Goal: Task Accomplishment & Management: Manage account settings

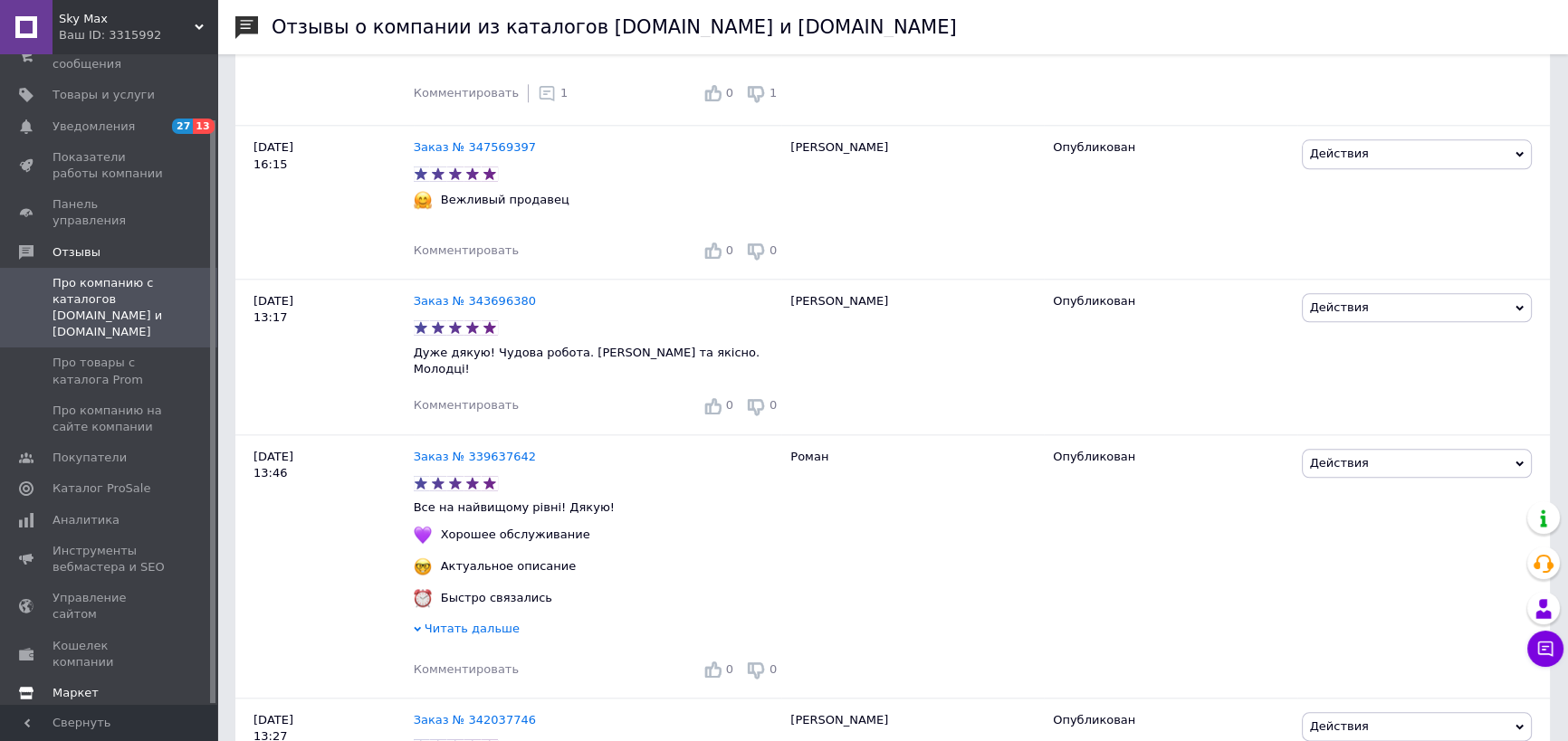
scroll to position [2508, 0]
click at [101, 708] on link "Настройки" at bounding box center [111, 724] width 222 height 31
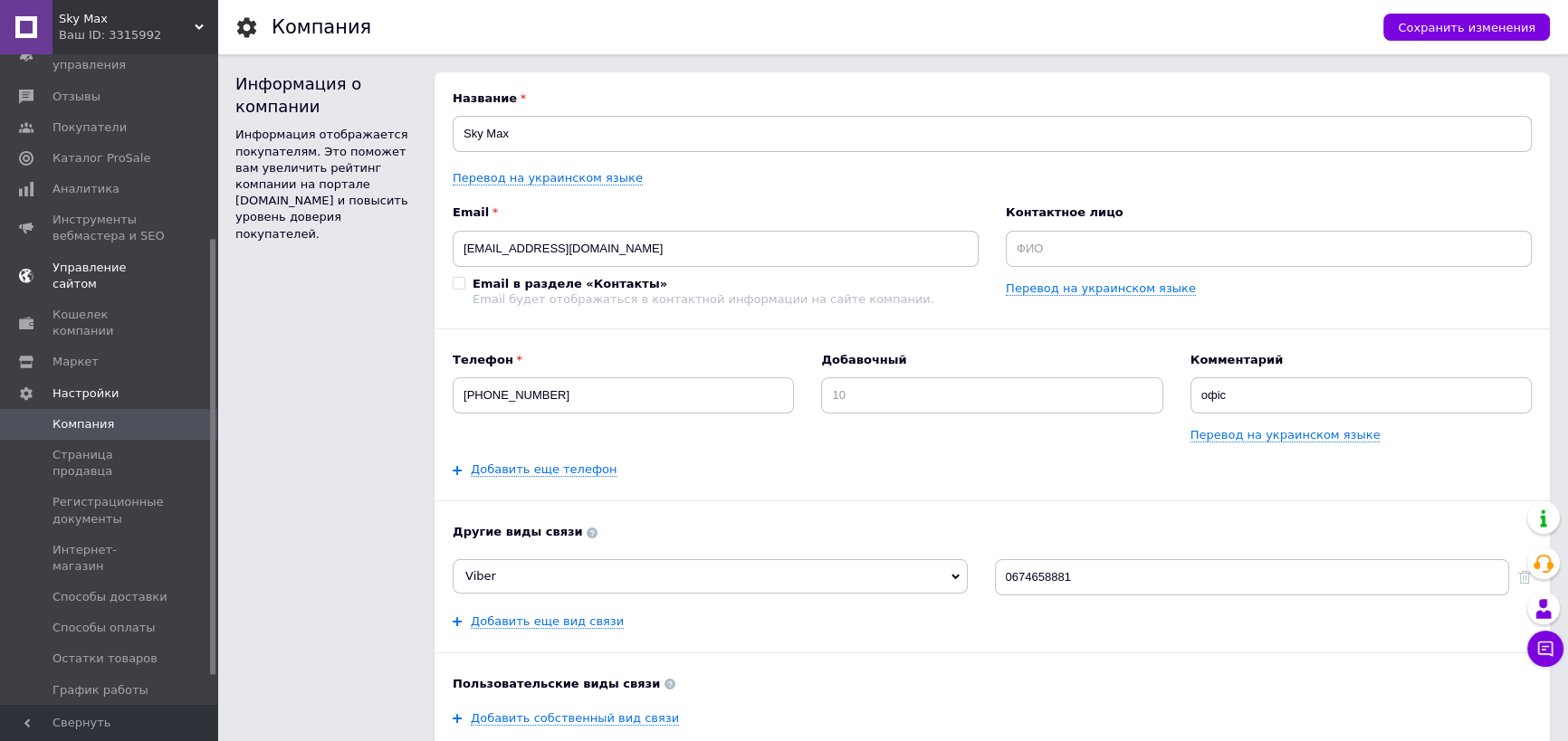
scroll to position [308, 0]
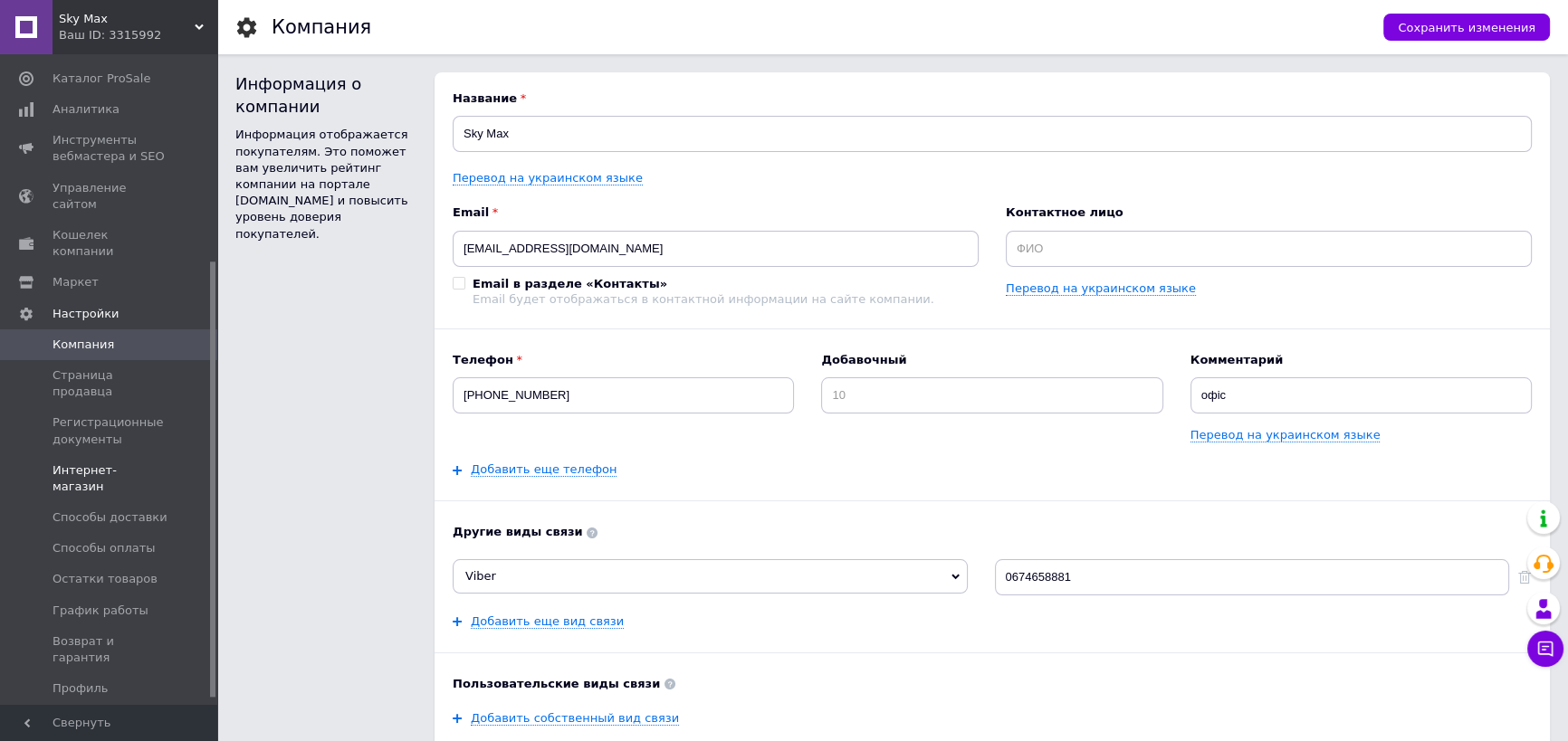
click at [108, 463] on span "Интернет-магазин" at bounding box center [110, 479] width 115 height 33
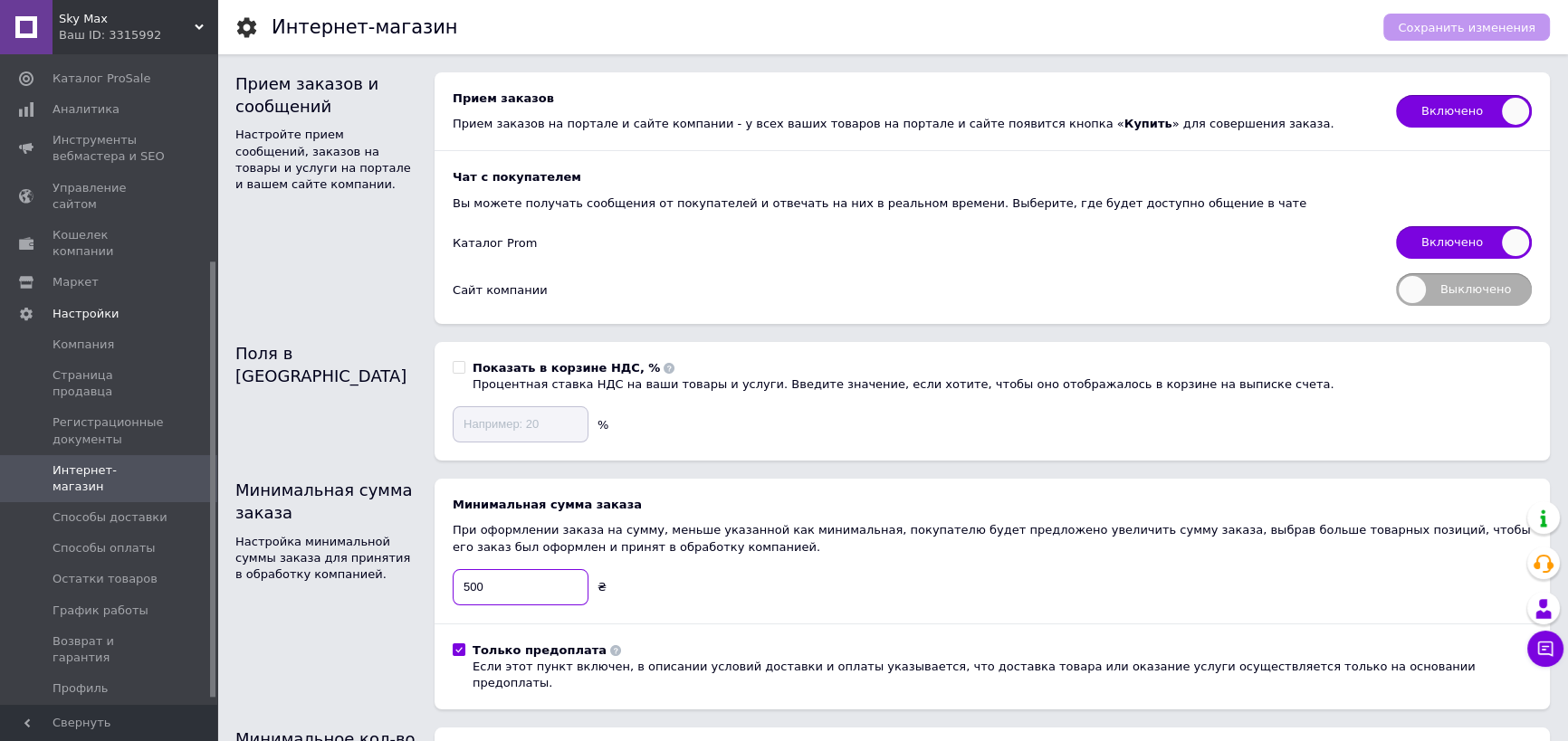
drag, startPoint x: 528, startPoint y: 595, endPoint x: 446, endPoint y: 586, distance: 82.5
click at [446, 586] on div "Минимальная сумма заказа При оформлении заказа на сумму, меньше указанной как м…" at bounding box center [991, 594] width 1115 height 230
click at [1425, 28] on span "Сохранить изменения" at bounding box center [1467, 28] width 138 height 13
drag, startPoint x: 543, startPoint y: 584, endPoint x: 378, endPoint y: 592, distance: 165.2
click at [378, 592] on div "Минимальная сумма заказа Настройка минимальной суммы заказа для принятия в обра…" at bounding box center [892, 594] width 1315 height 230
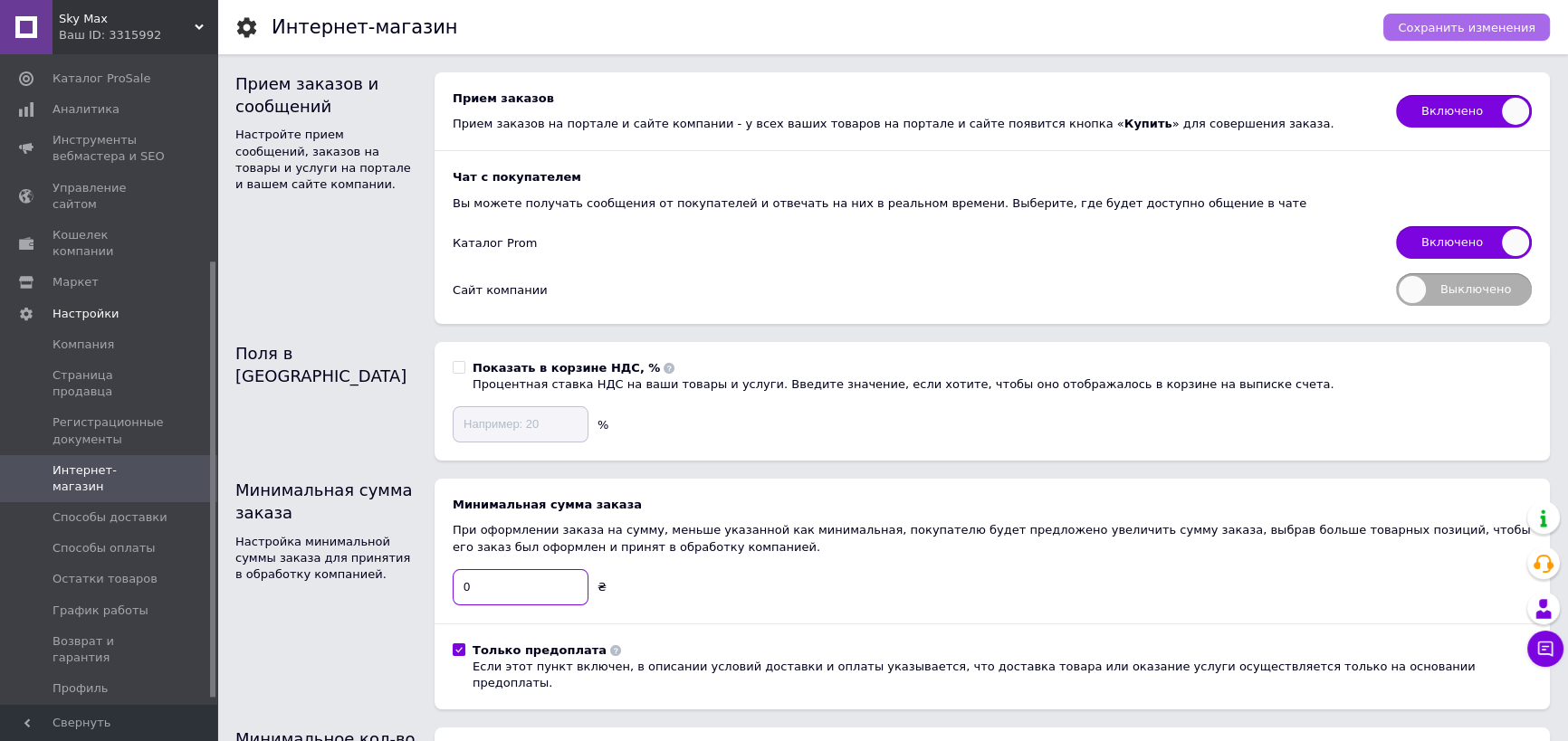
type input "0"
click at [1485, 32] on span "Сохранить изменения" at bounding box center [1467, 28] width 138 height 13
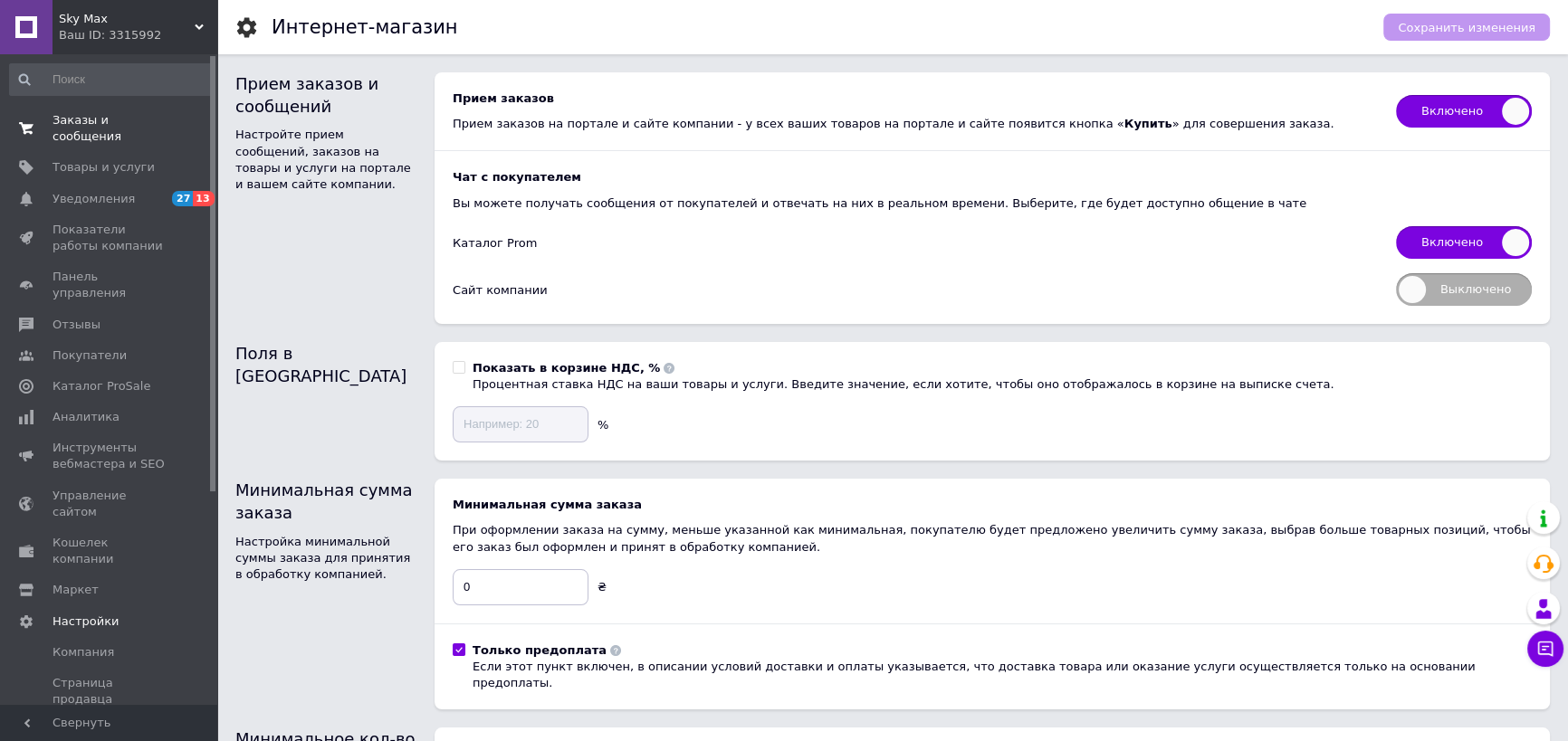
click at [62, 119] on span "Заказы и сообщения" at bounding box center [110, 128] width 115 height 33
